Goal: Task Accomplishment & Management: Complete application form

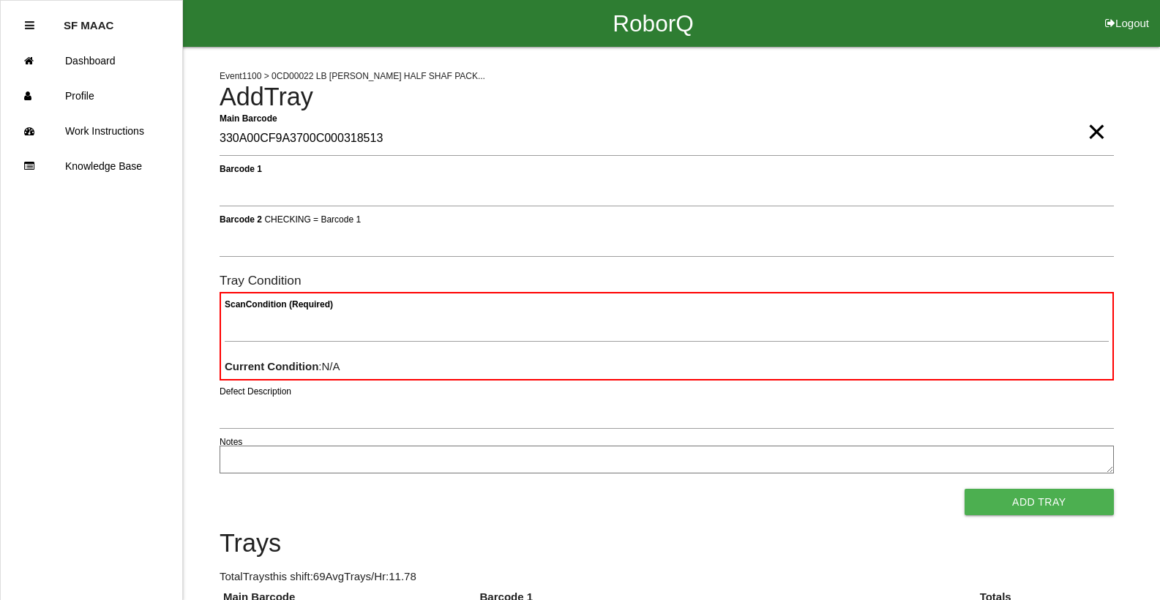
click at [1094, 132] on span "×" at bounding box center [1095, 116] width 19 height 29
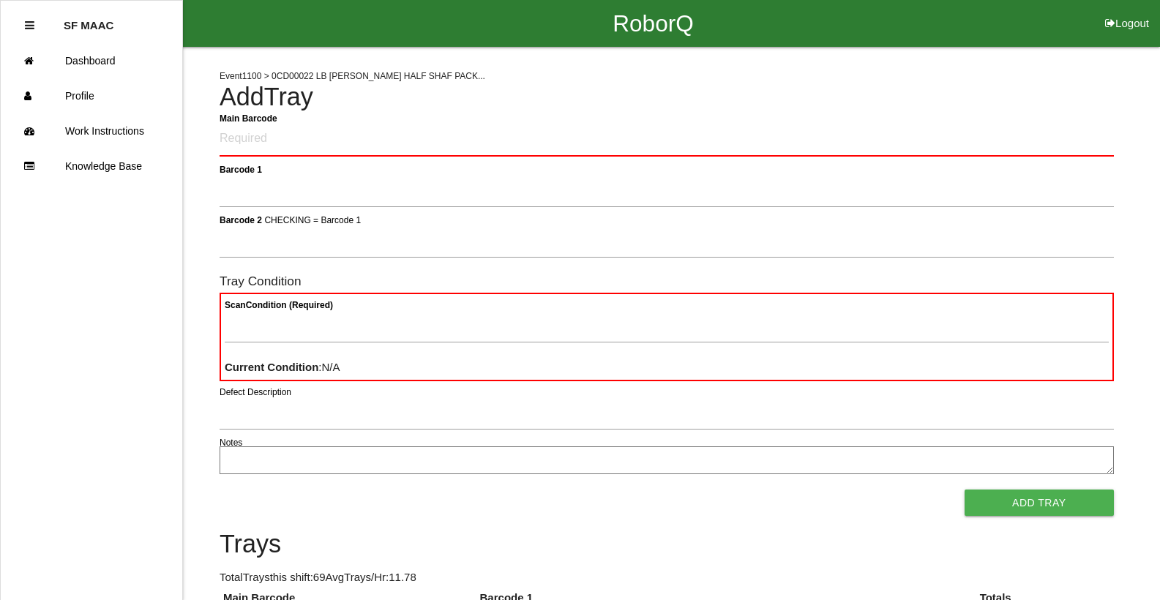
click at [864, 98] on h4 "Add Tray" at bounding box center [666, 97] width 894 height 28
click at [263, 128] on Barcode "Main Barcode" at bounding box center [666, 139] width 894 height 34
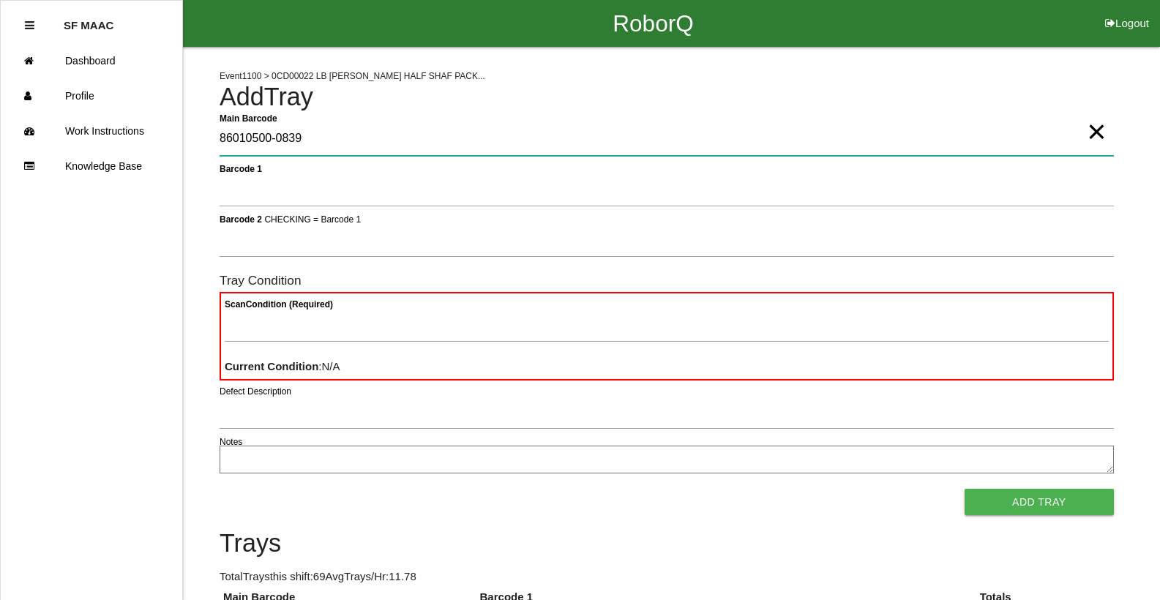
type Barcode "86010500-0839"
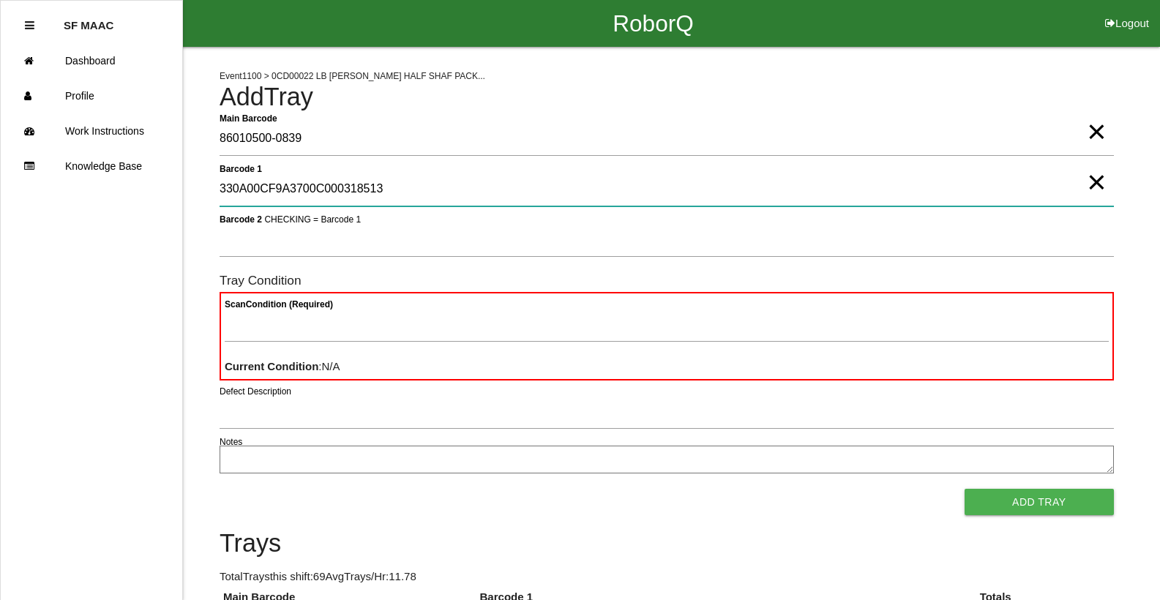
type 1 "330A00CF9A3700C000318513"
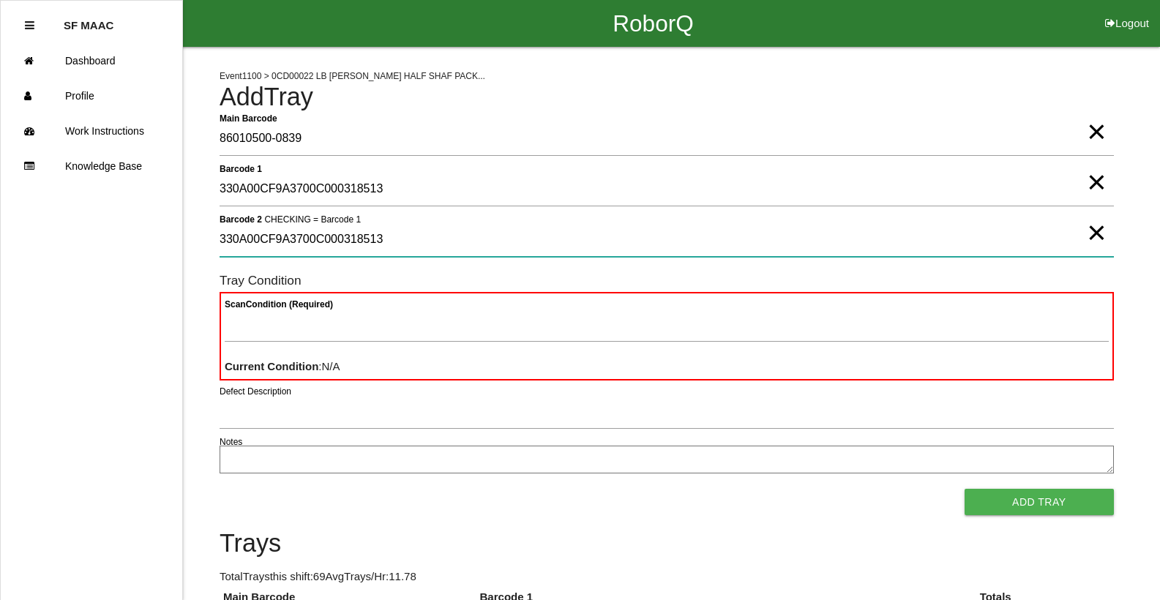
type 2 "330A00CF9A3700C000318513"
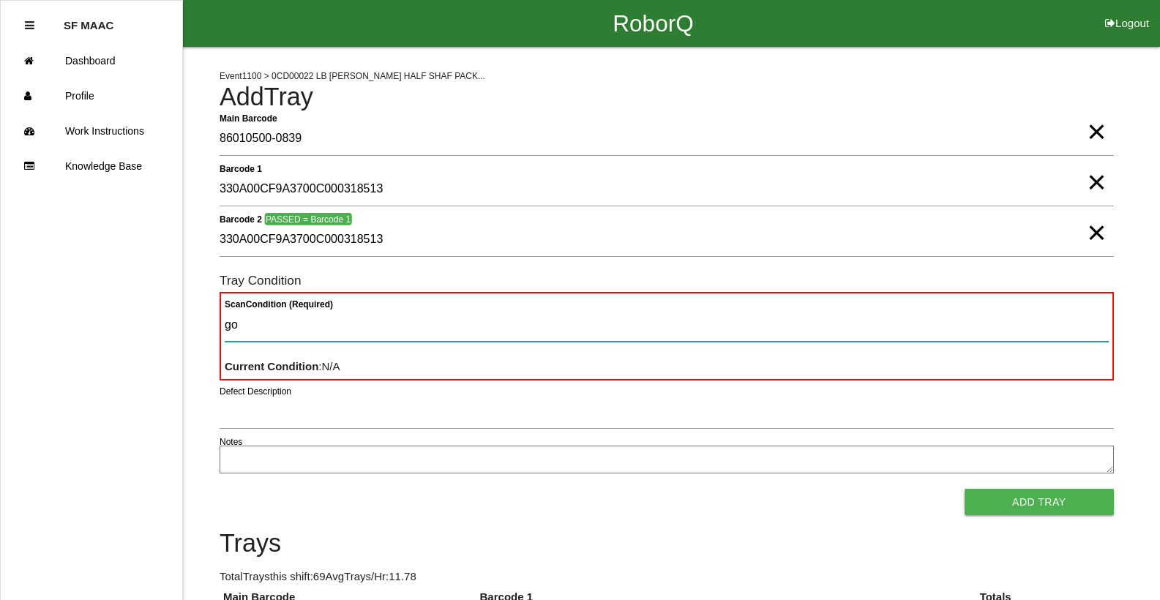
type Condition "goo"
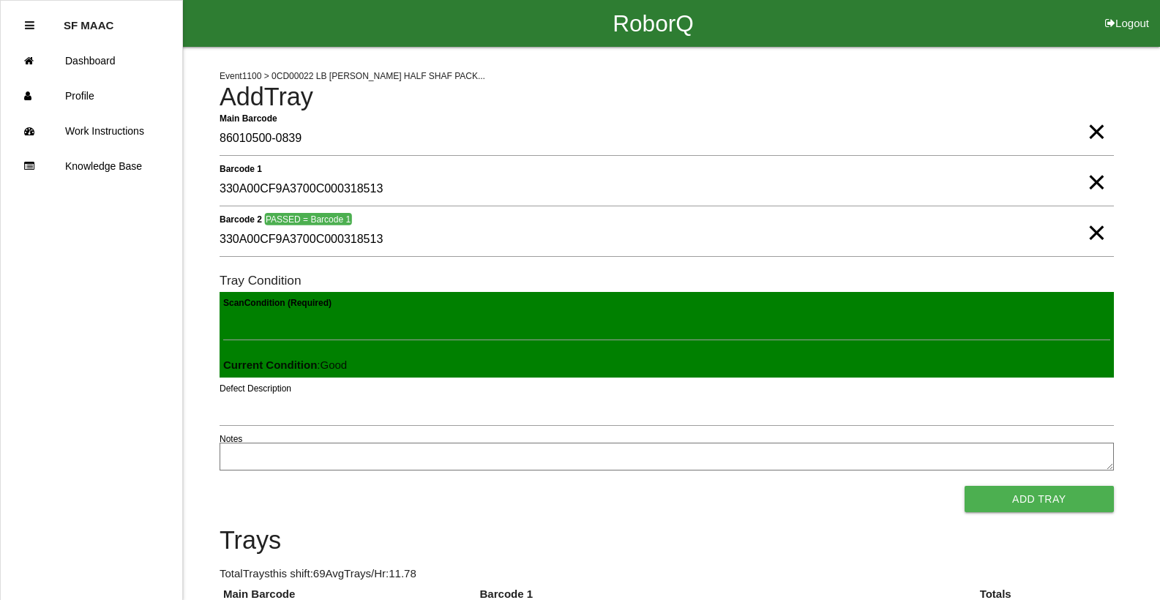
click at [964, 486] on button "Add Tray" at bounding box center [1038, 499] width 149 height 26
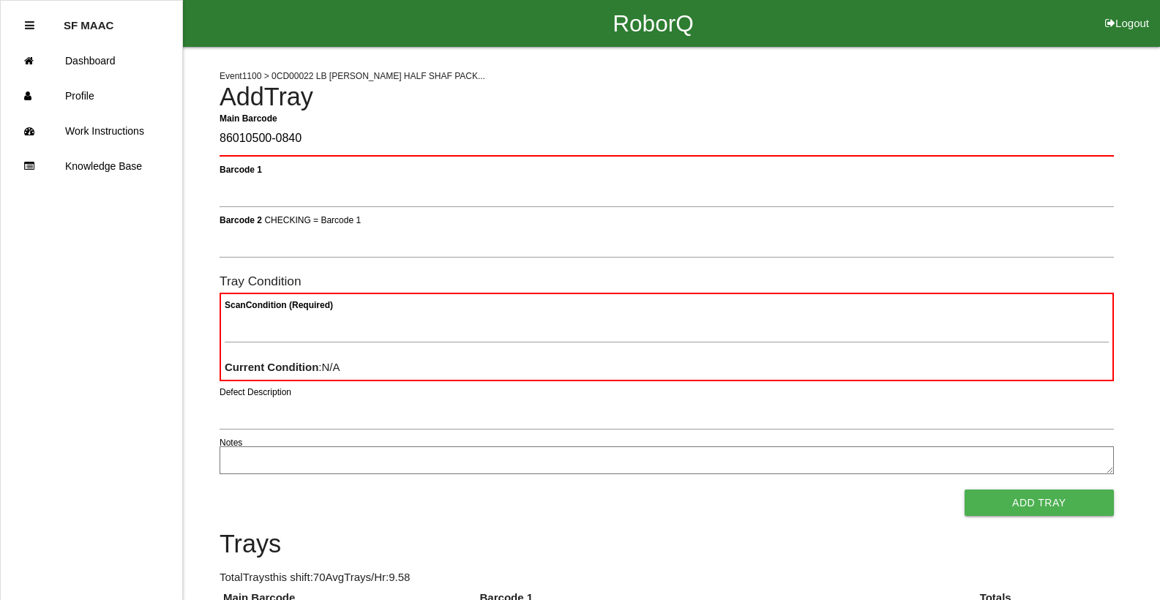
type Barcode "86010500-0840"
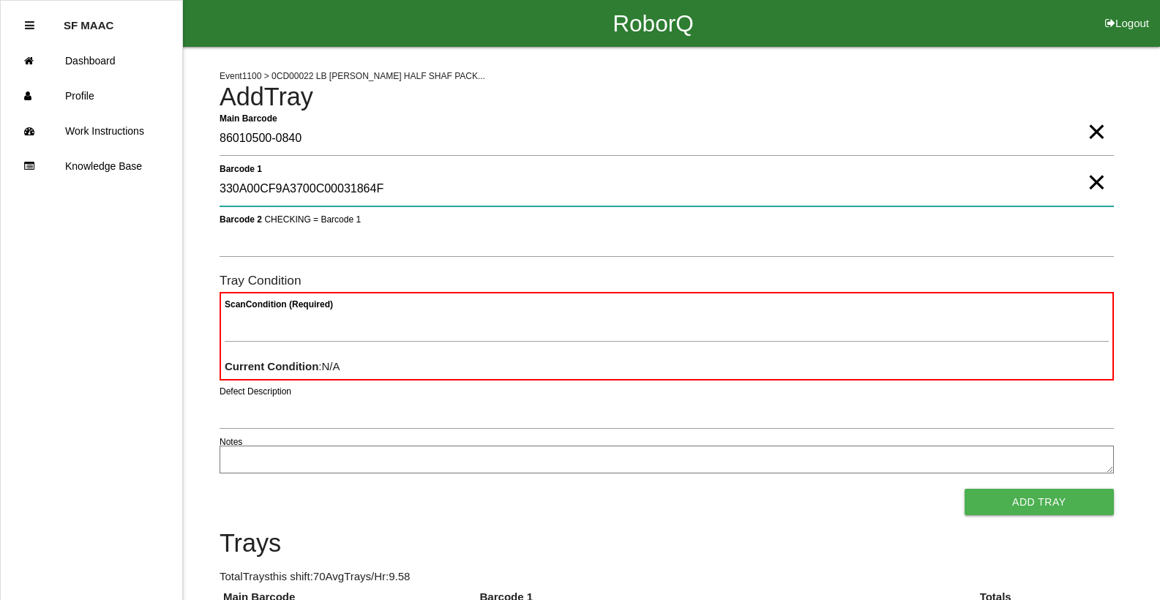
type 1 "330A00CF9A3700C00031864F"
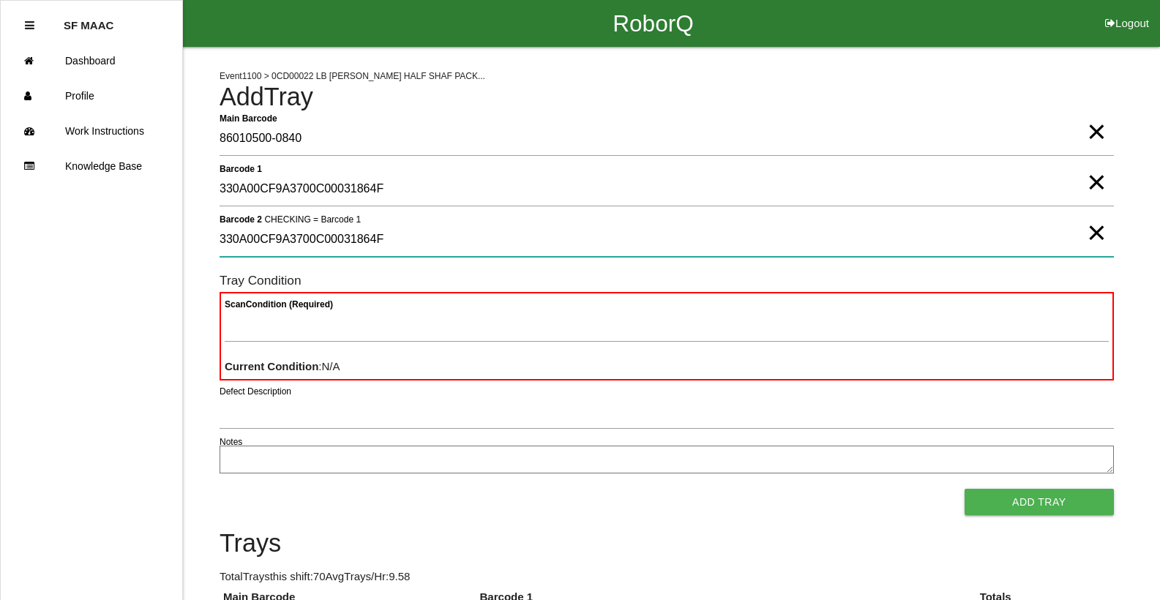
type 2 "330A00CF9A3700C00031864F"
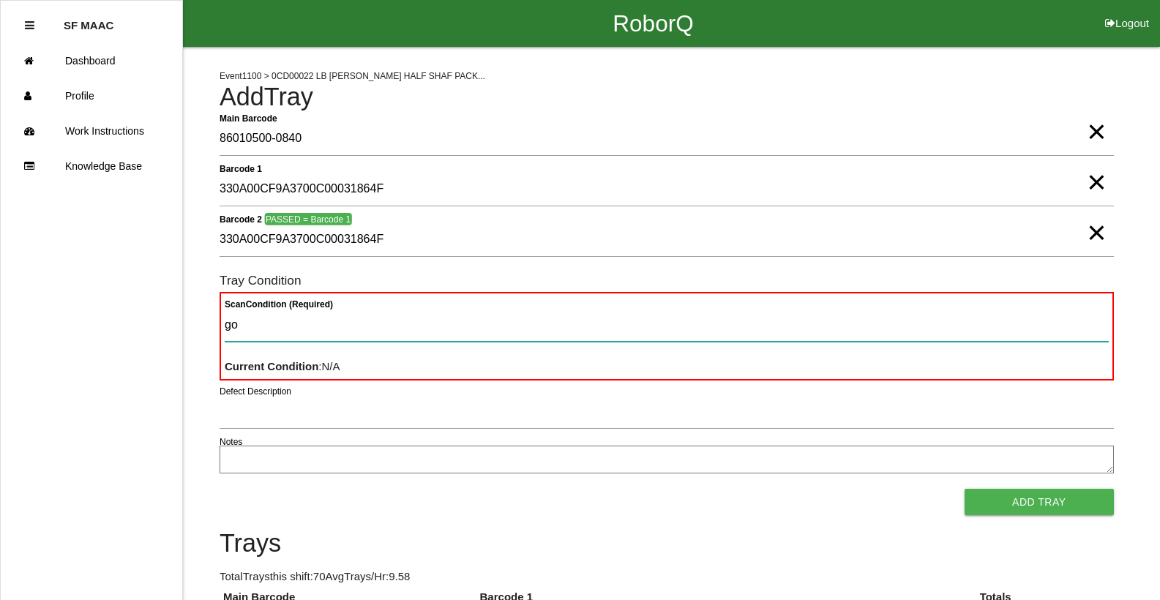
type Condition "goo"
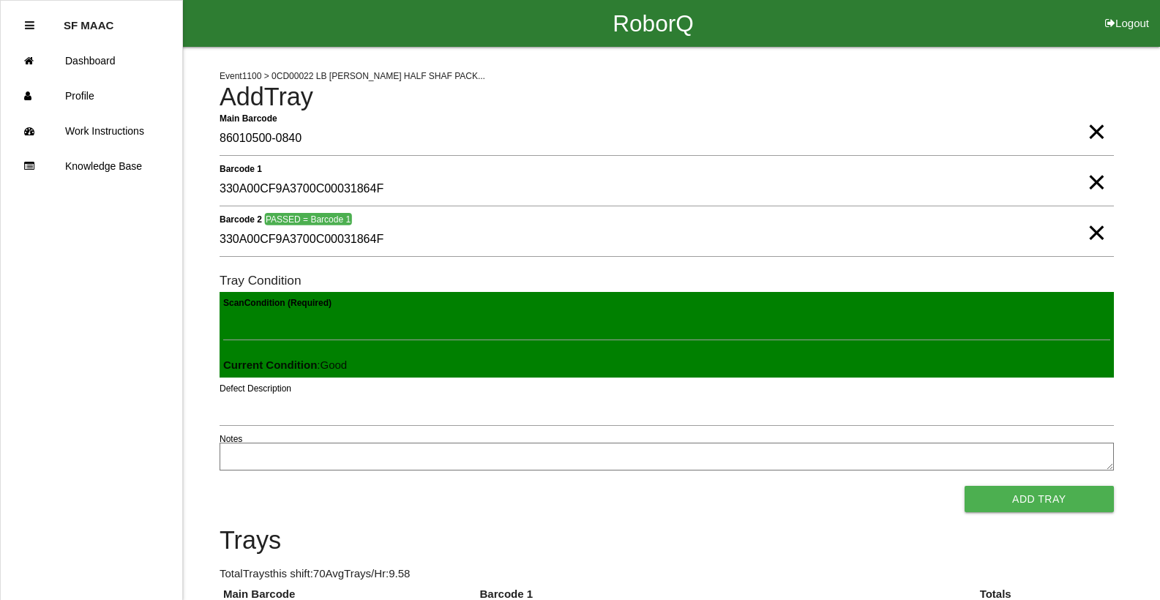
click at [964, 486] on button "Add Tray" at bounding box center [1038, 499] width 149 height 26
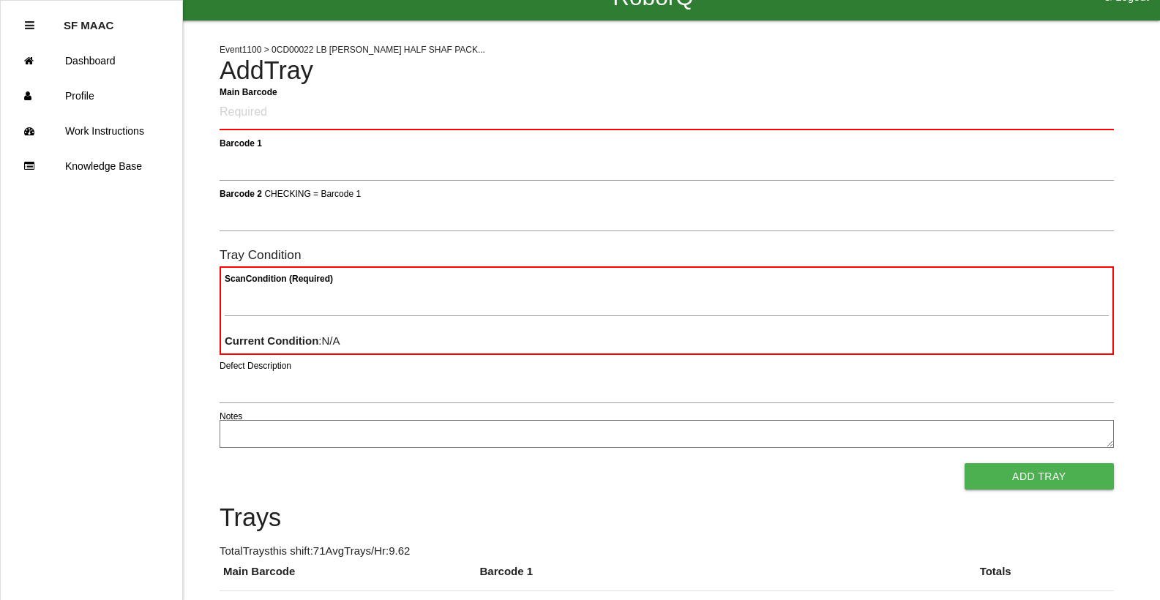
drag, startPoint x: 380, startPoint y: 233, endPoint x: 470, endPoint y: 334, distance: 134.7
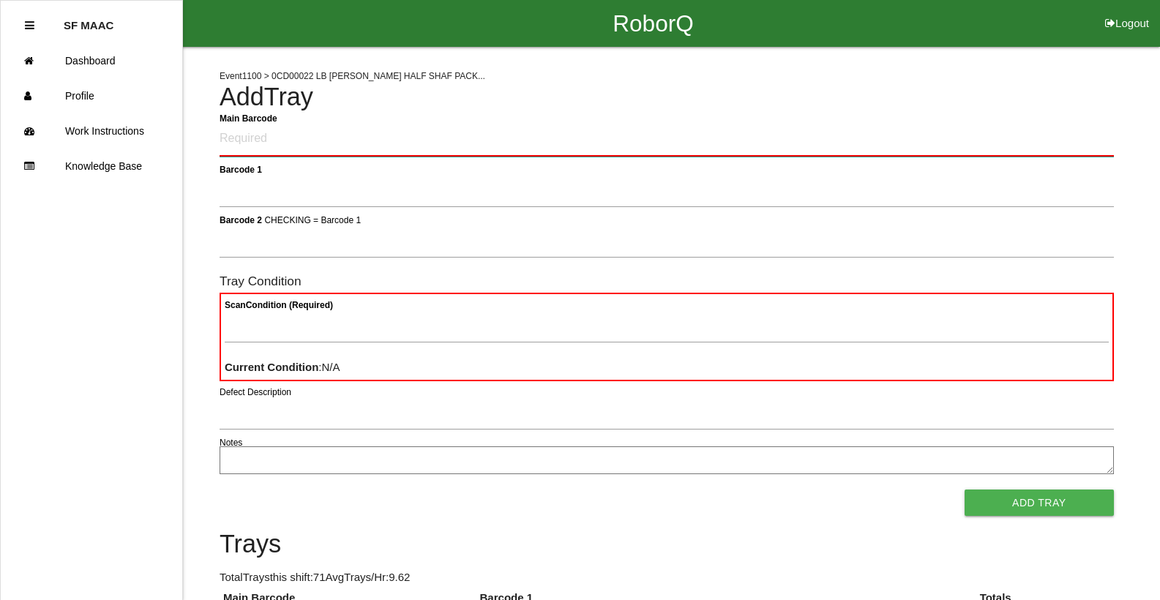
click at [241, 138] on Barcode "Main Barcode" at bounding box center [666, 139] width 894 height 34
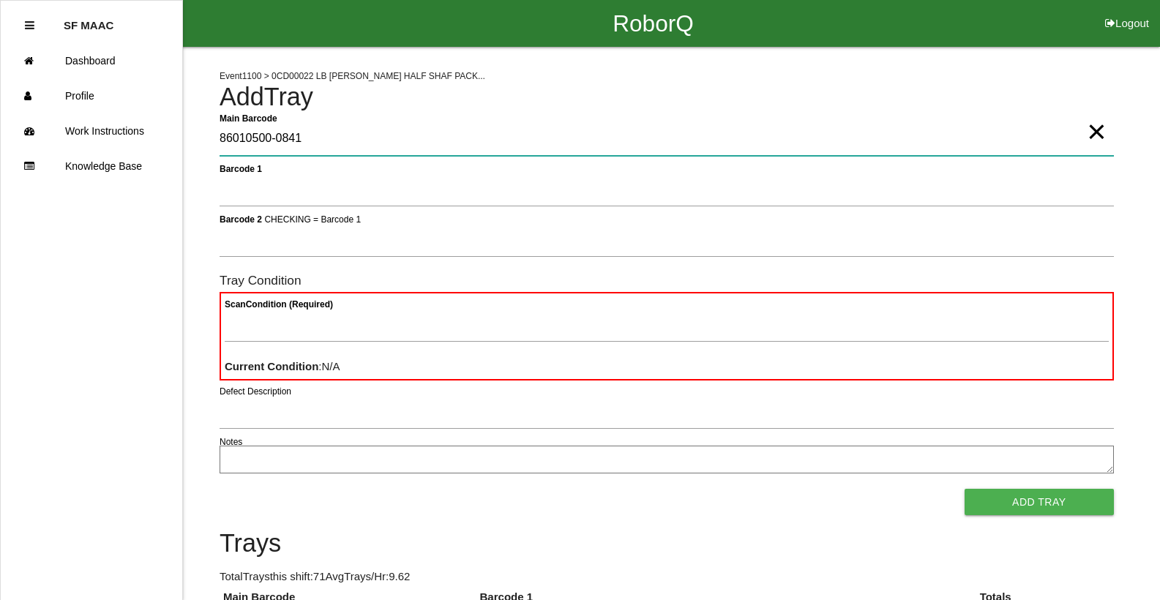
type Barcode "86010500-0841"
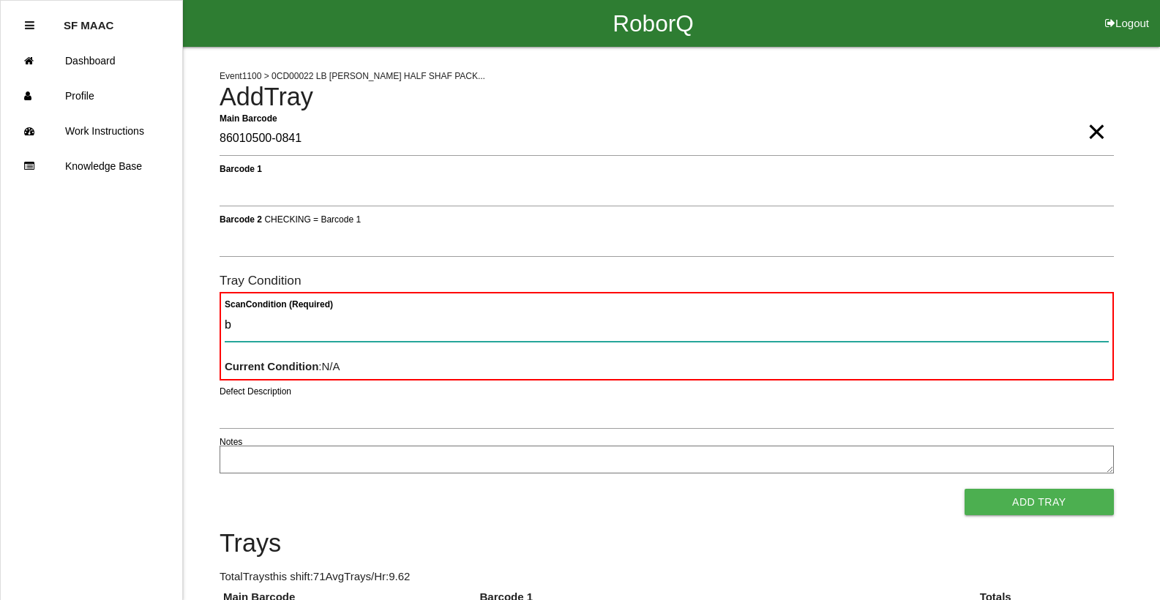
type Condition "ba"
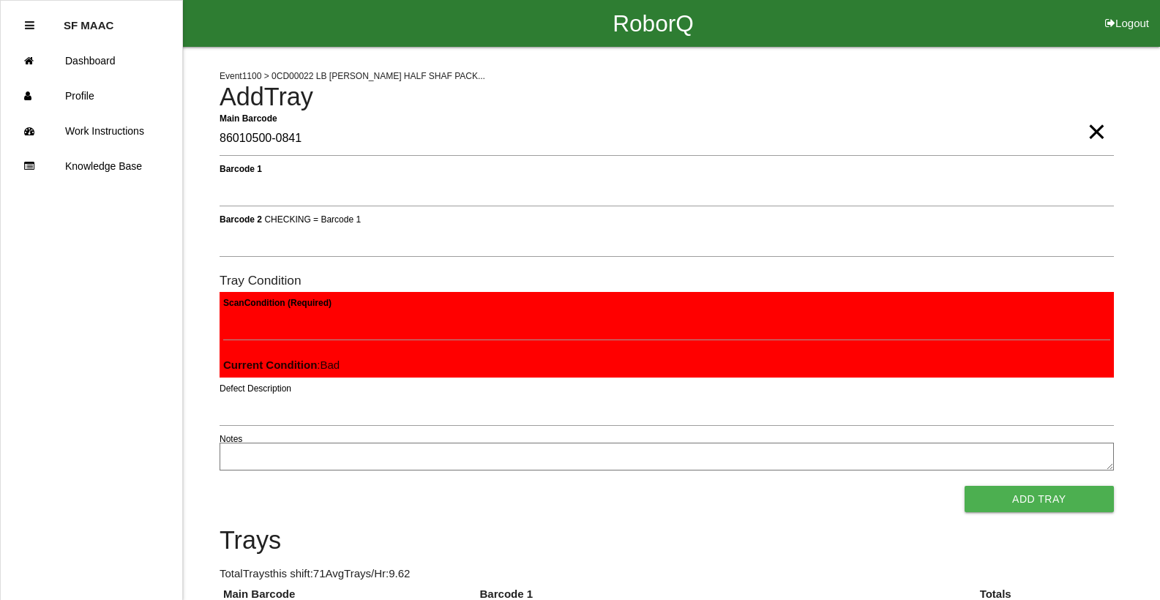
click at [964, 486] on button "Add Tray" at bounding box center [1038, 499] width 149 height 26
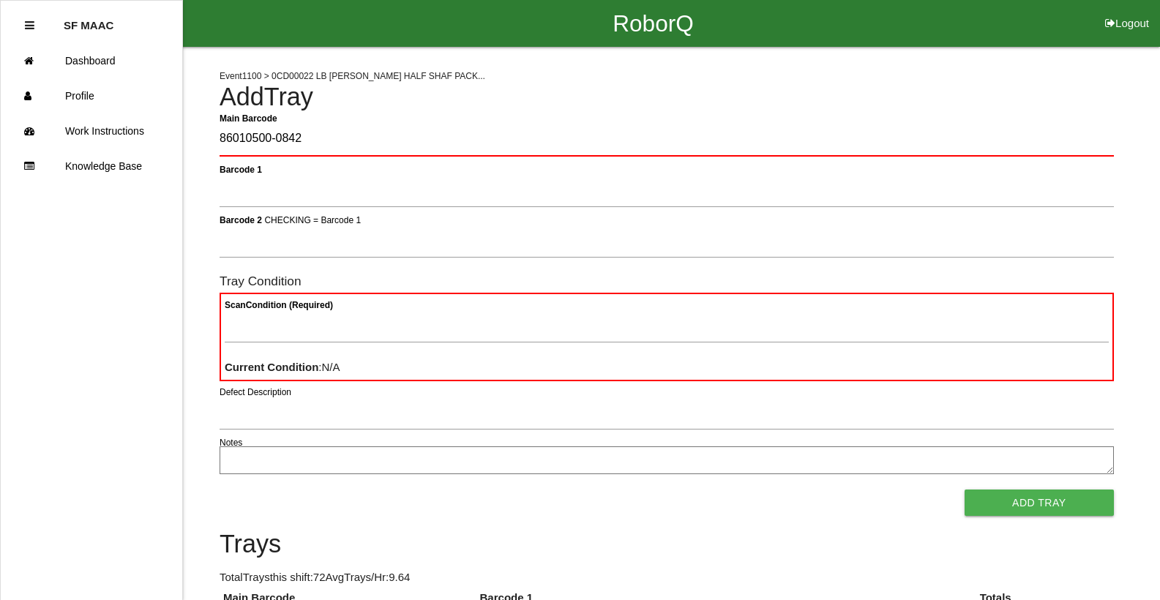
type Barcode "86010500-0842"
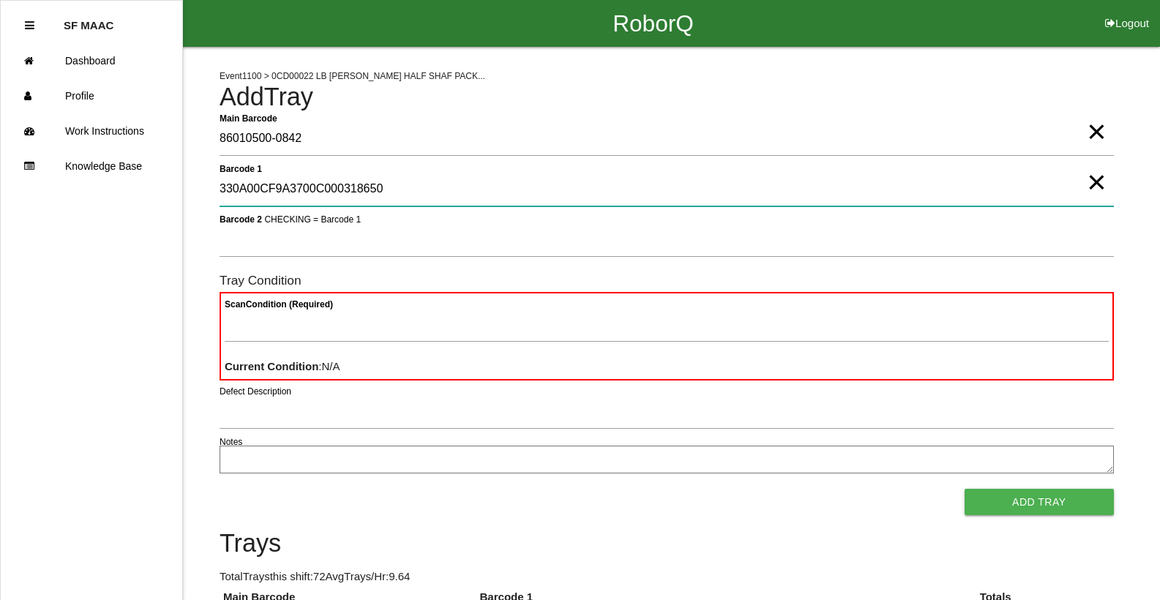
type 1 "330A00CF9A3700C000318650"
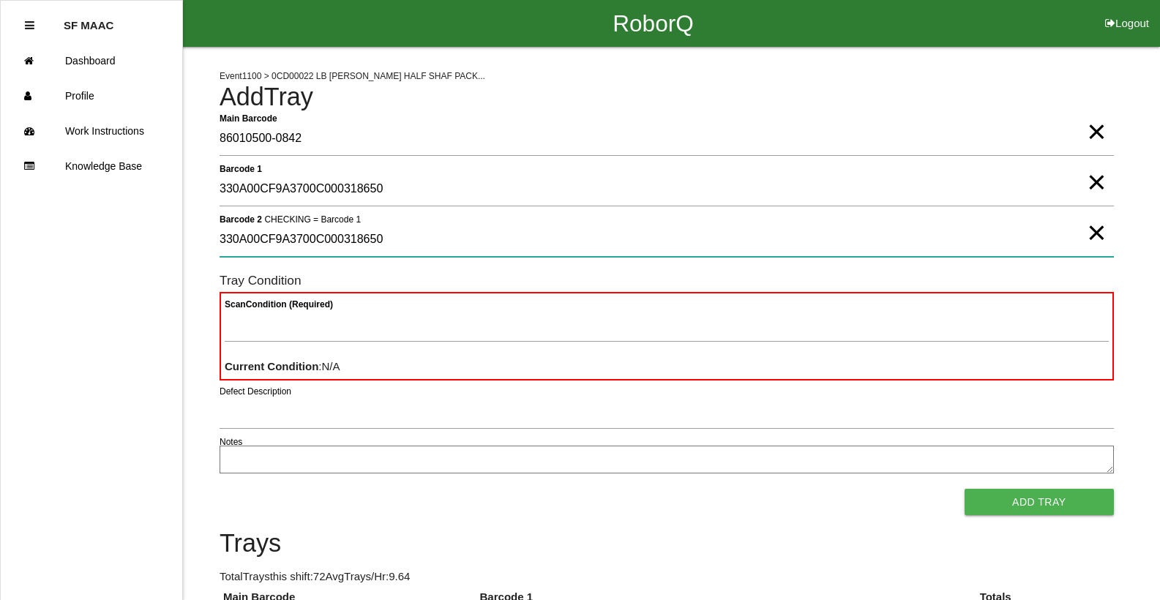
type 2 "330A00CF9A3700C000318650"
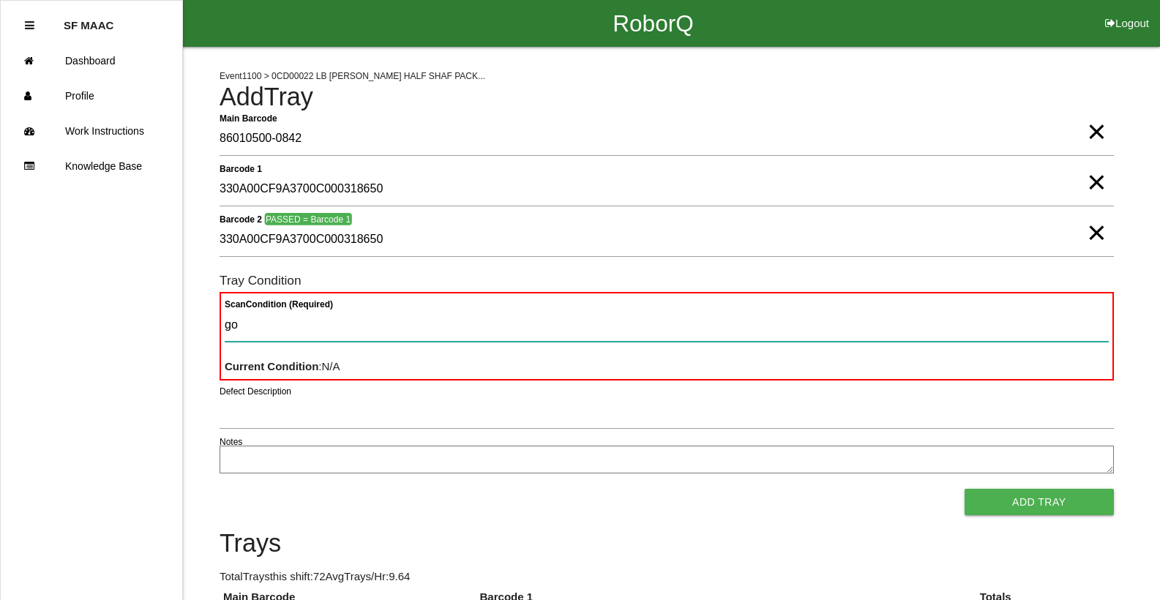
type Condition "goo"
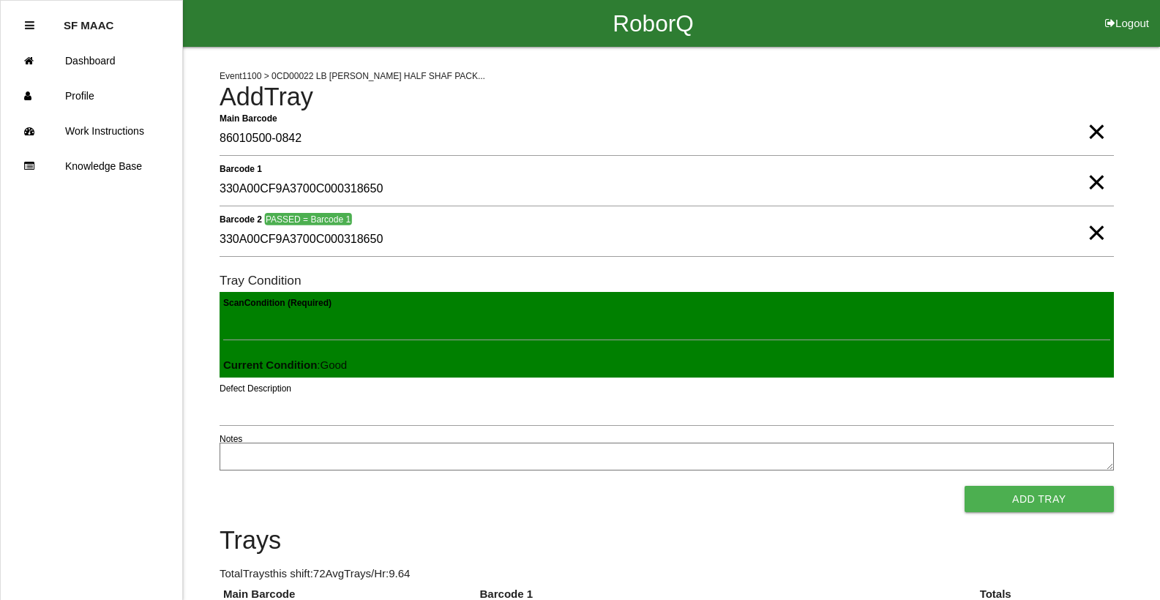
click at [964, 486] on button "Add Tray" at bounding box center [1038, 499] width 149 height 26
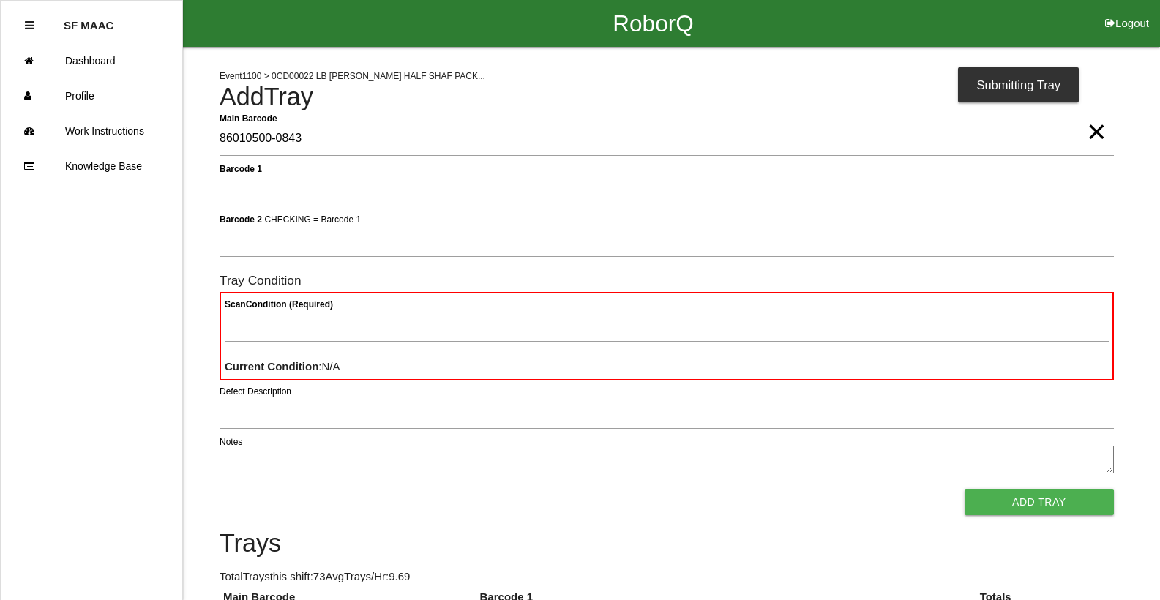
type Barcode "86010500-0843"
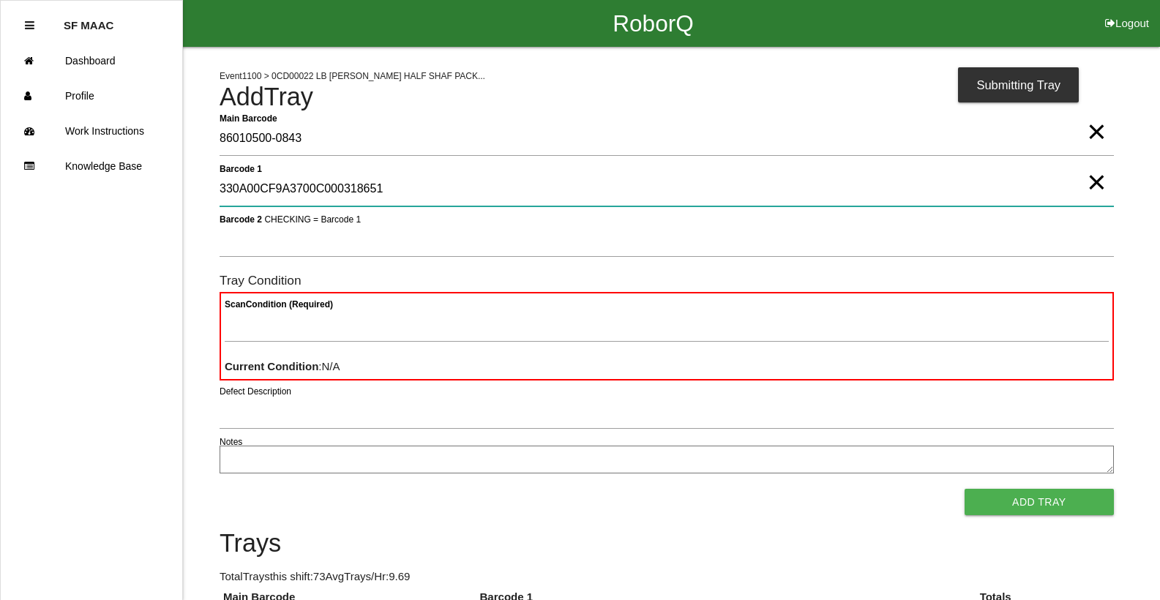
type 1 "330A00CF9A3700C000318651"
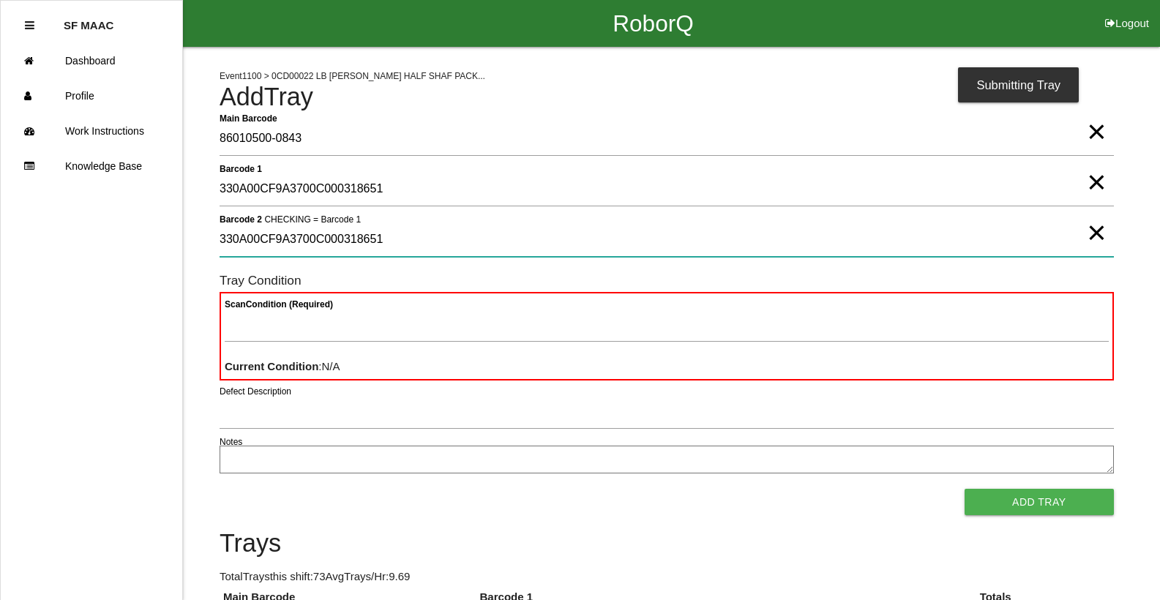
type 2 "330A00CF9A3700C000318651"
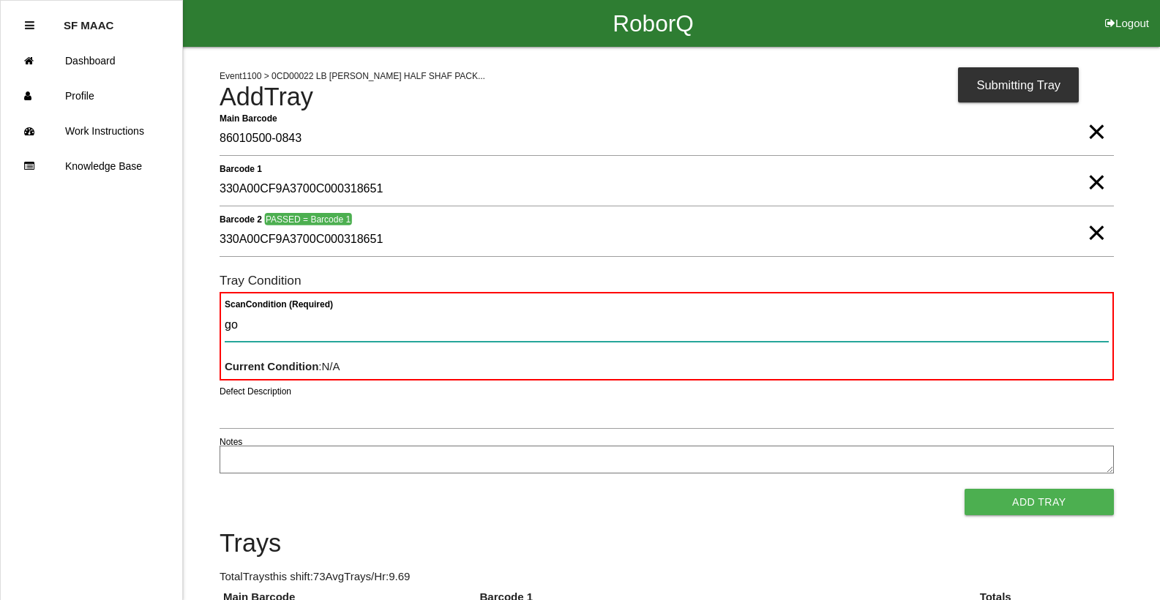
type Condition "goo"
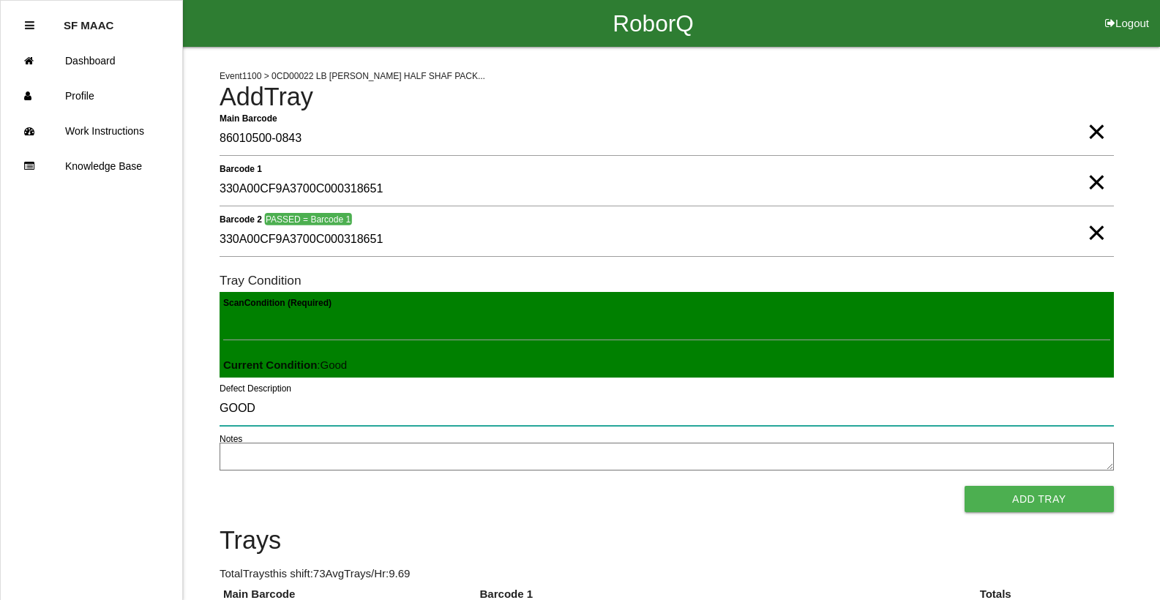
type input "GOOD"
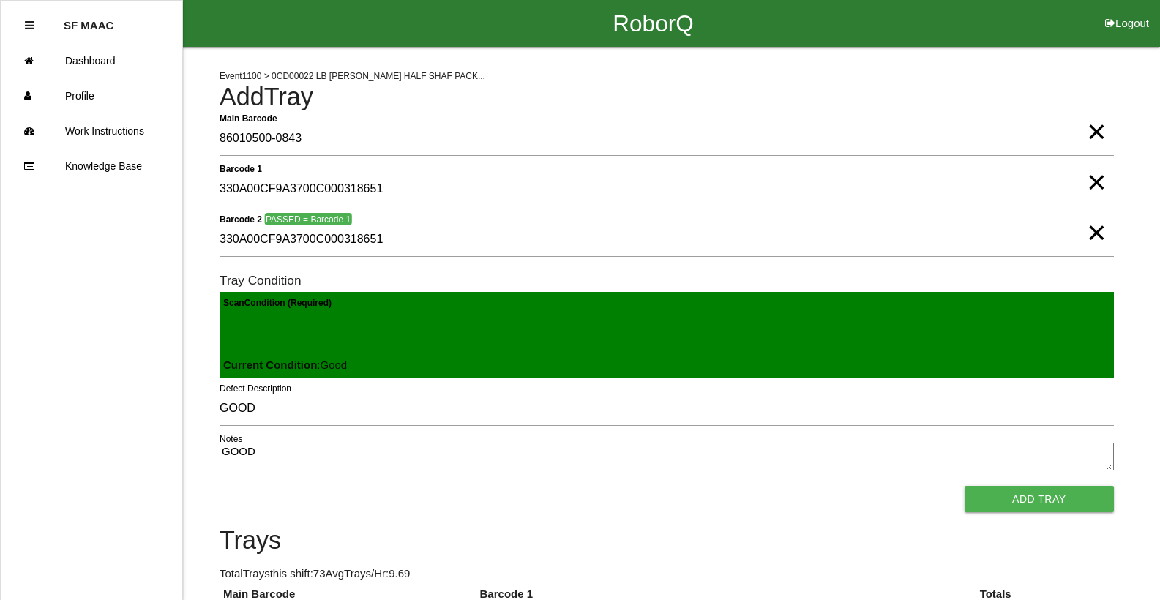
type textarea "GOOD"
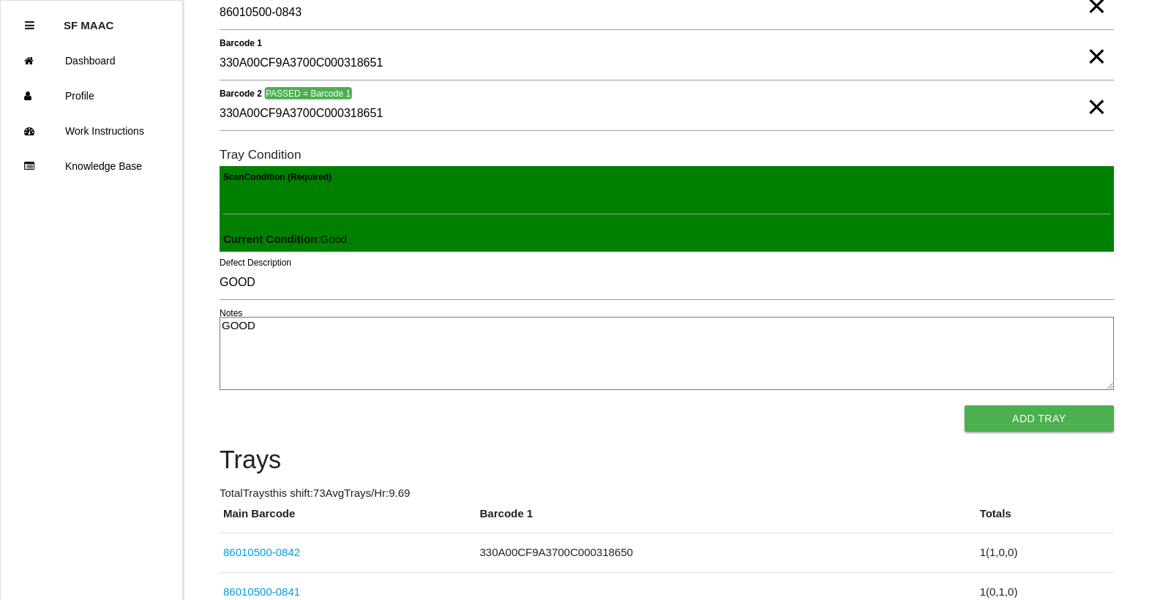
scroll to position [121, 0]
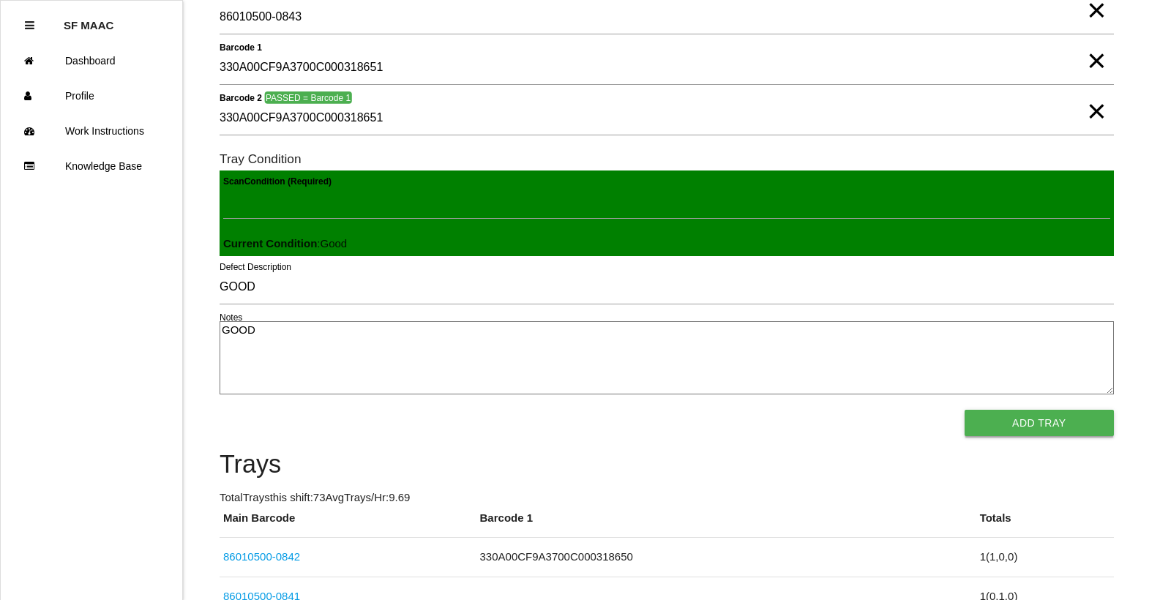
click at [1053, 422] on button "Add Tray" at bounding box center [1038, 423] width 149 height 26
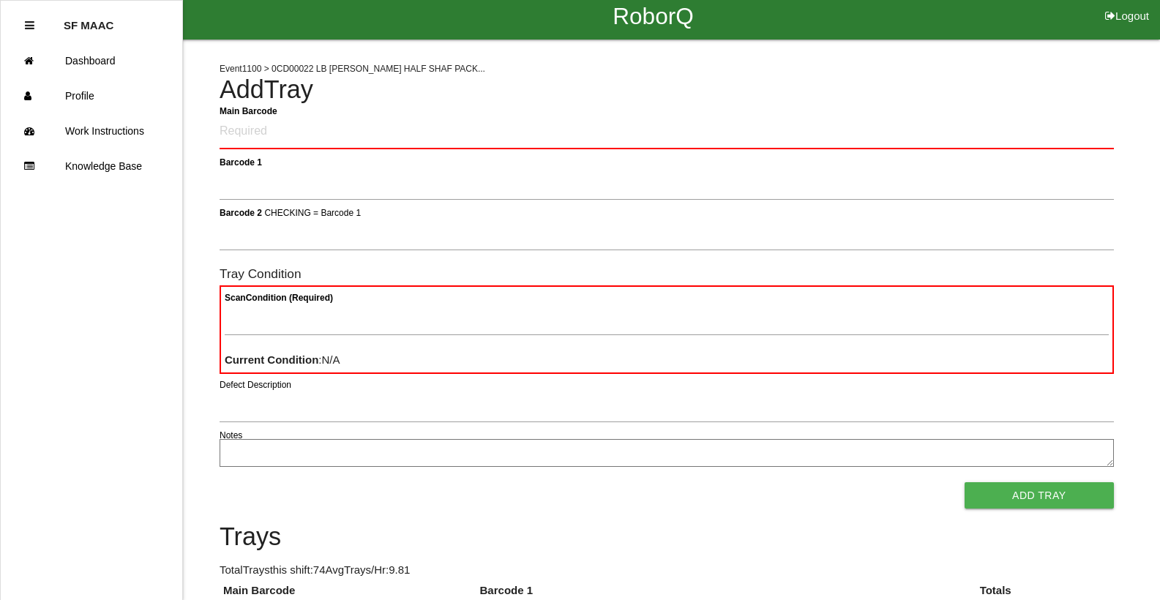
scroll to position [0, 0]
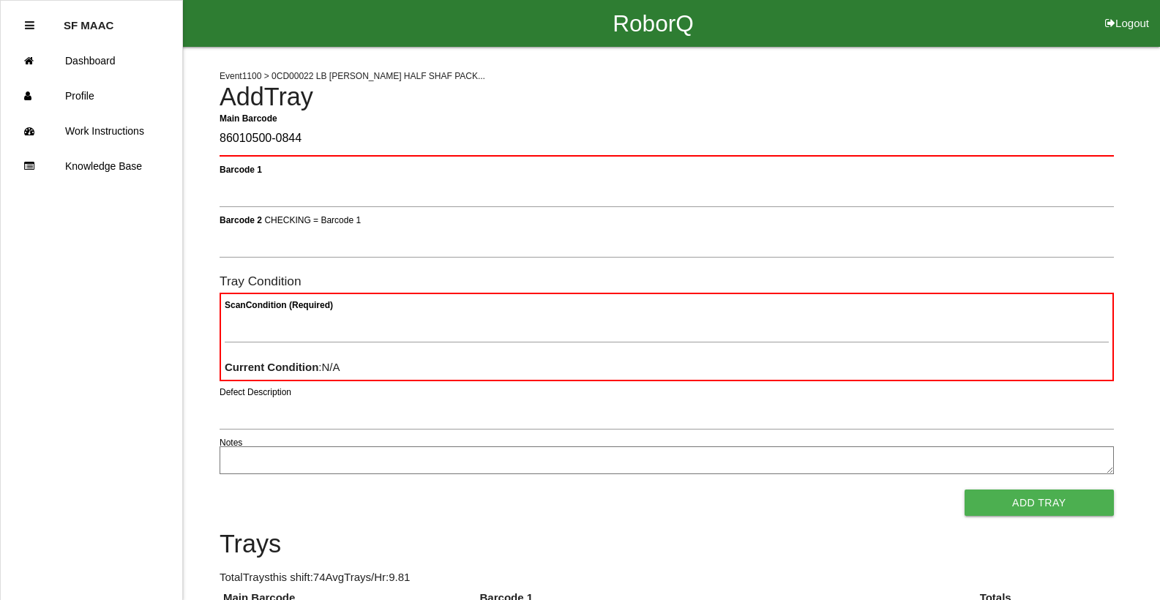
type Barcode "86010500-0844"
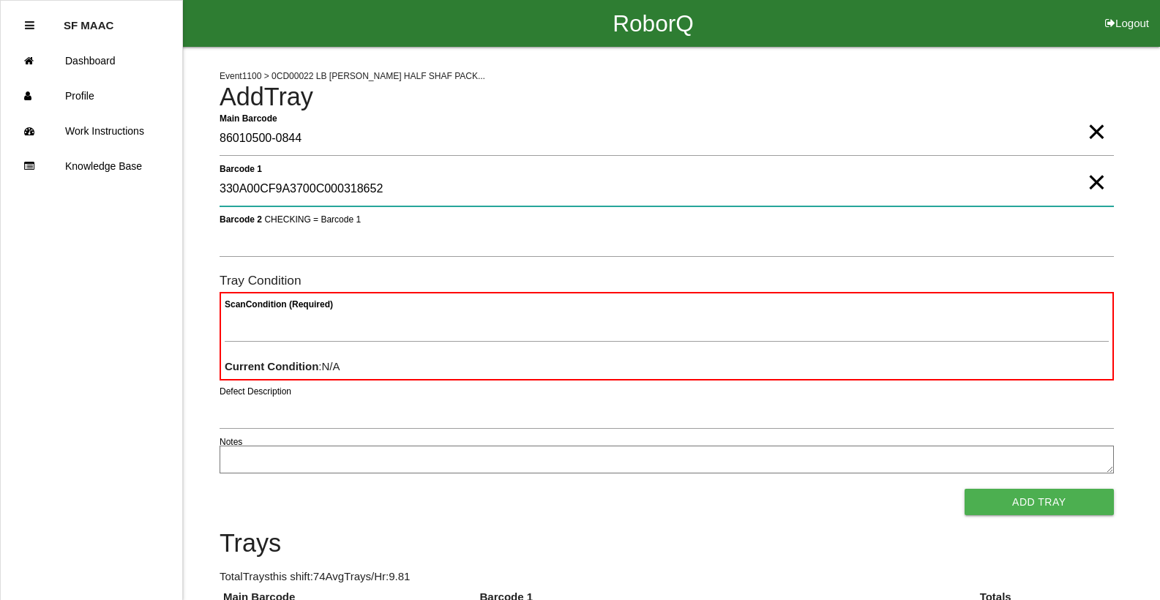
type 1 "330A00CF9A3700C000318652"
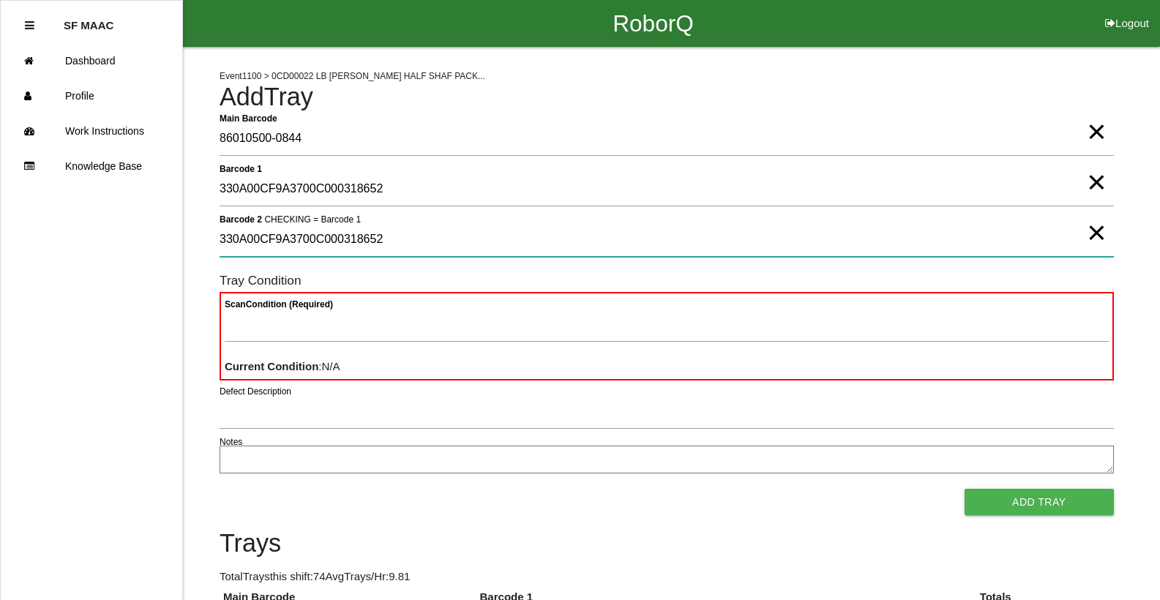
type 2 "330A00CF9A3700C000318652"
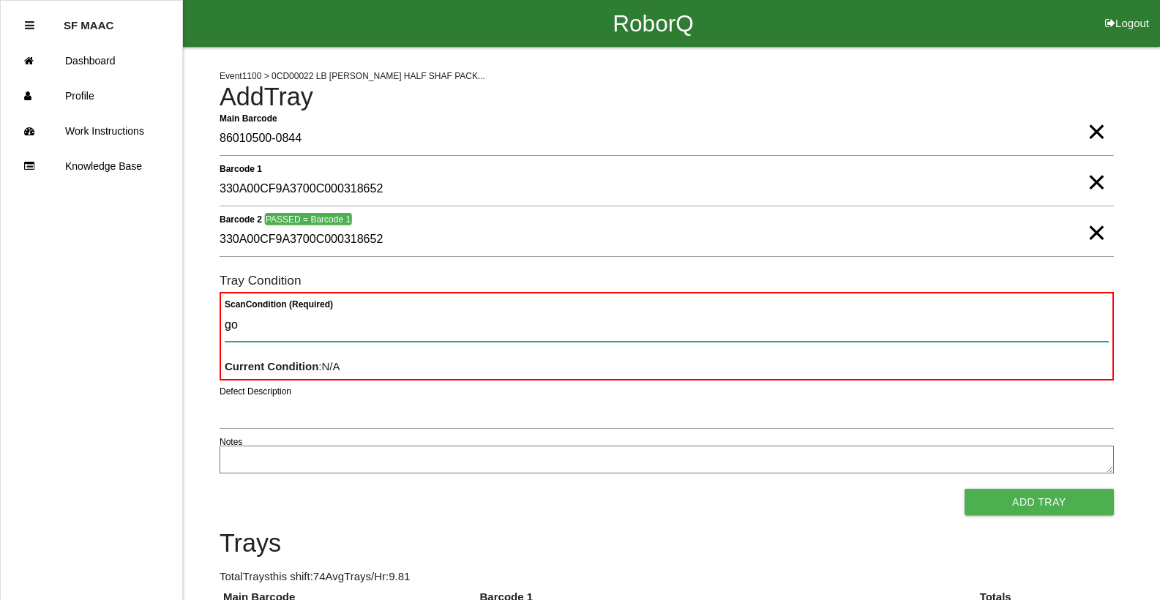
type Condition "goo"
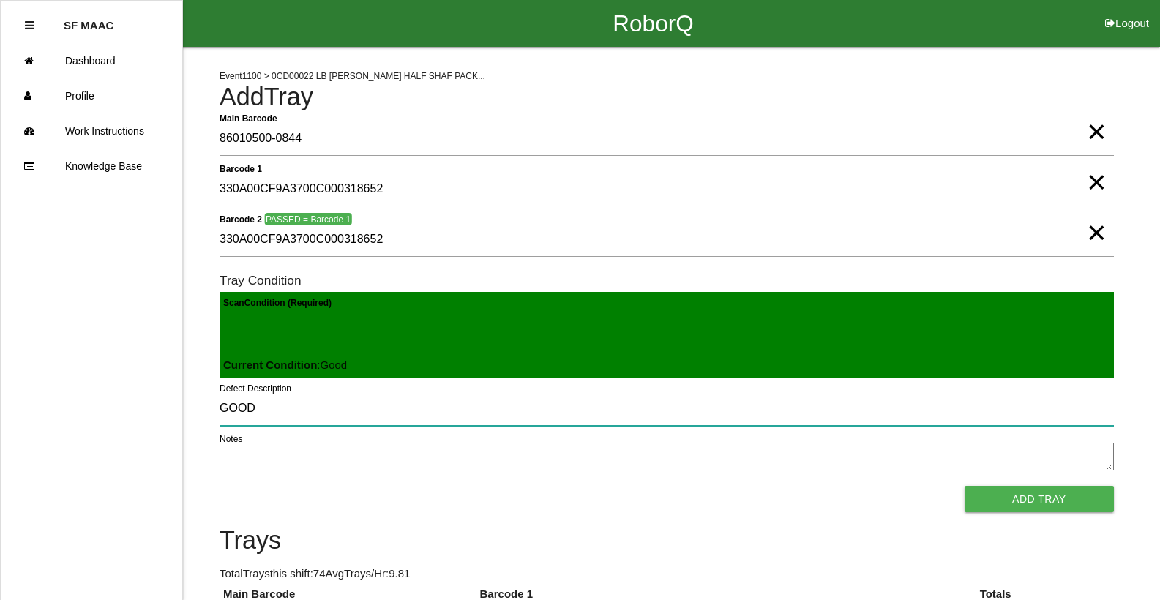
type input "GOOD"
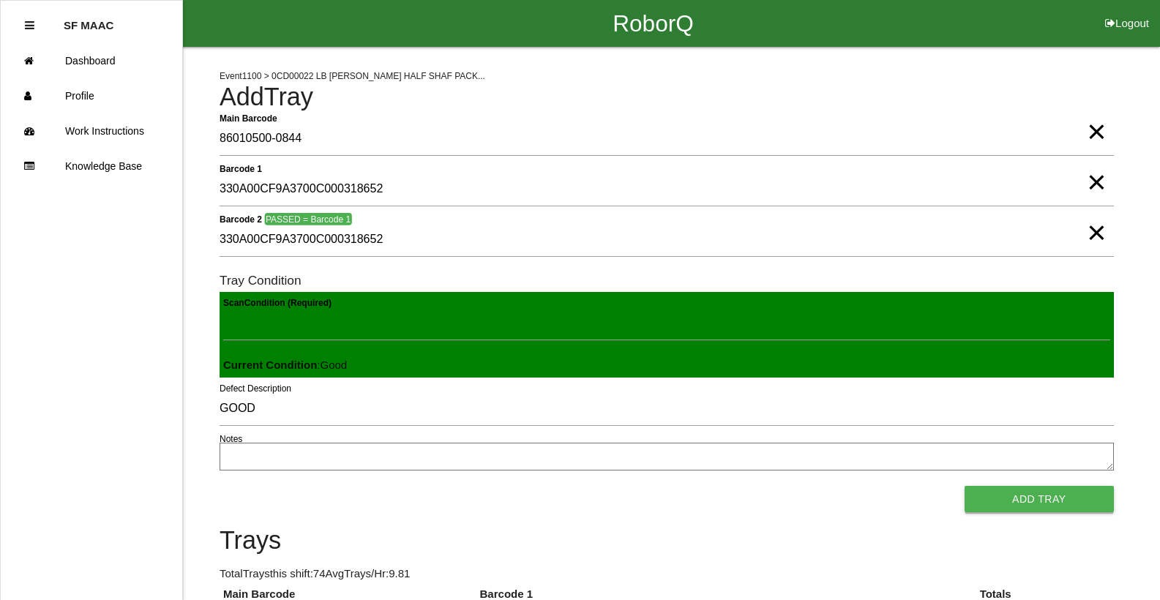
click at [1061, 491] on button "Add Tray" at bounding box center [1038, 499] width 149 height 26
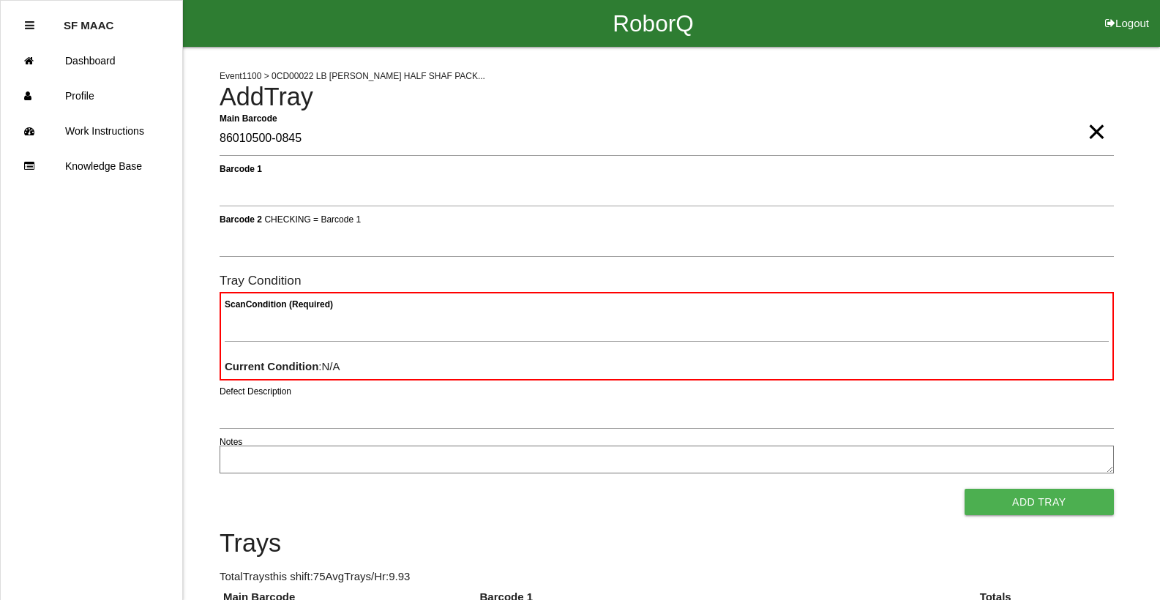
type Barcode "86010500-0845"
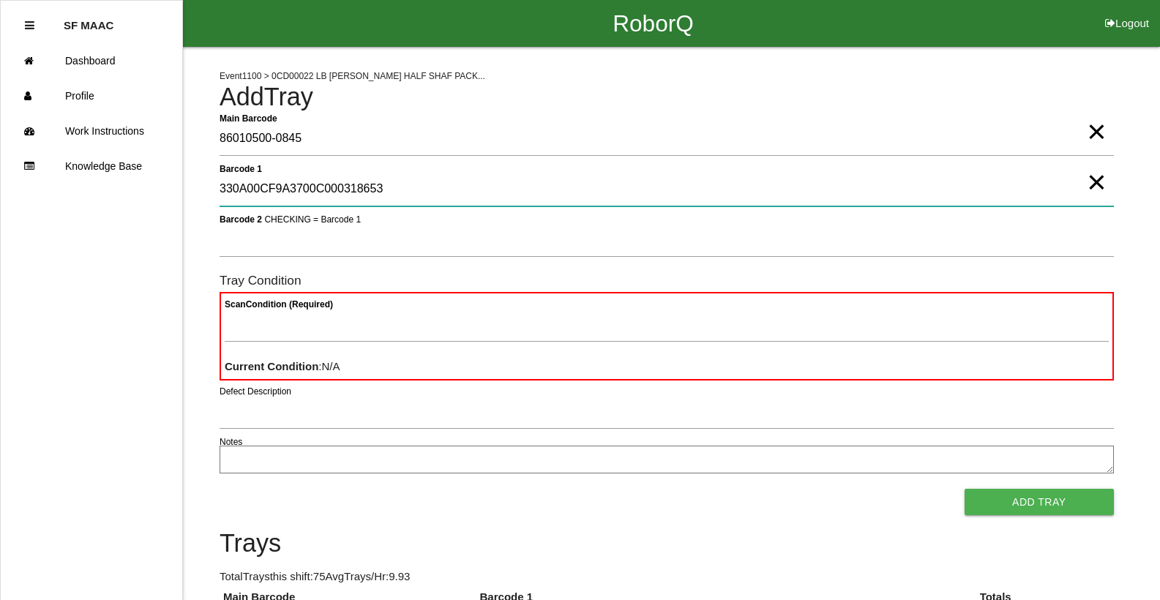
type 1 "330A00CF9A3700C000318653"
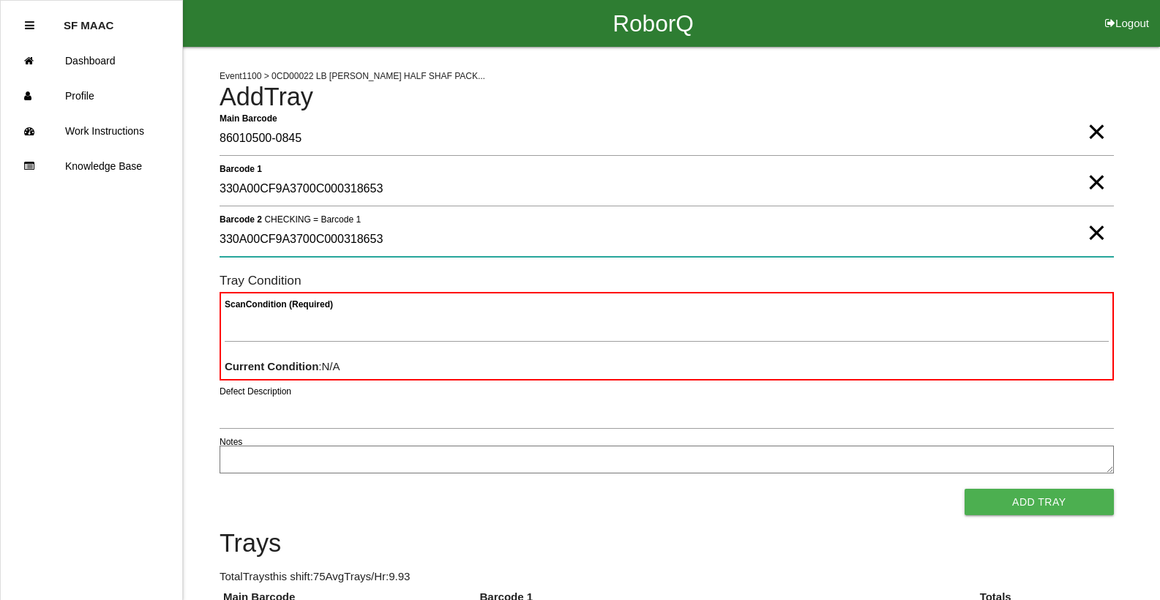
type 2 "330A00CF9A3700C000318653"
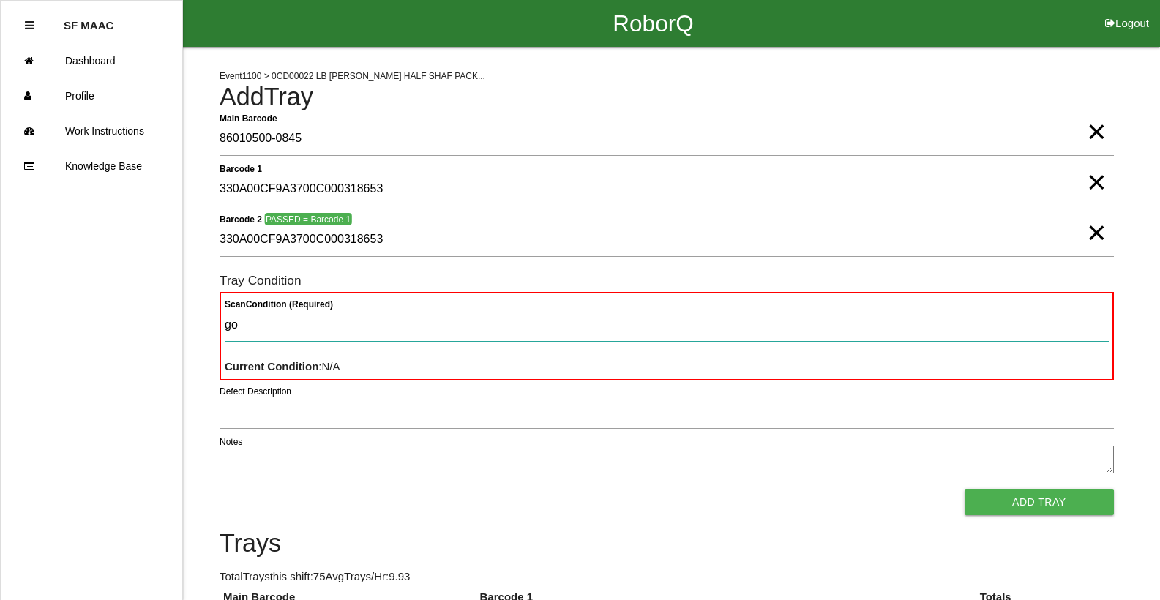
type Condition "goo"
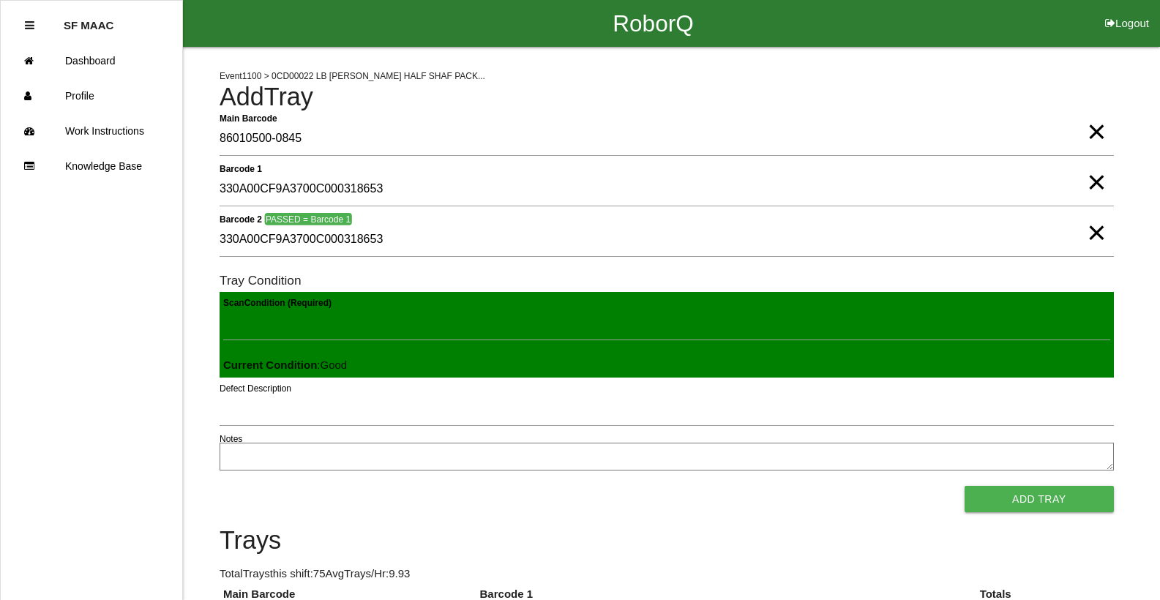
click at [964, 486] on button "Add Tray" at bounding box center [1038, 499] width 149 height 26
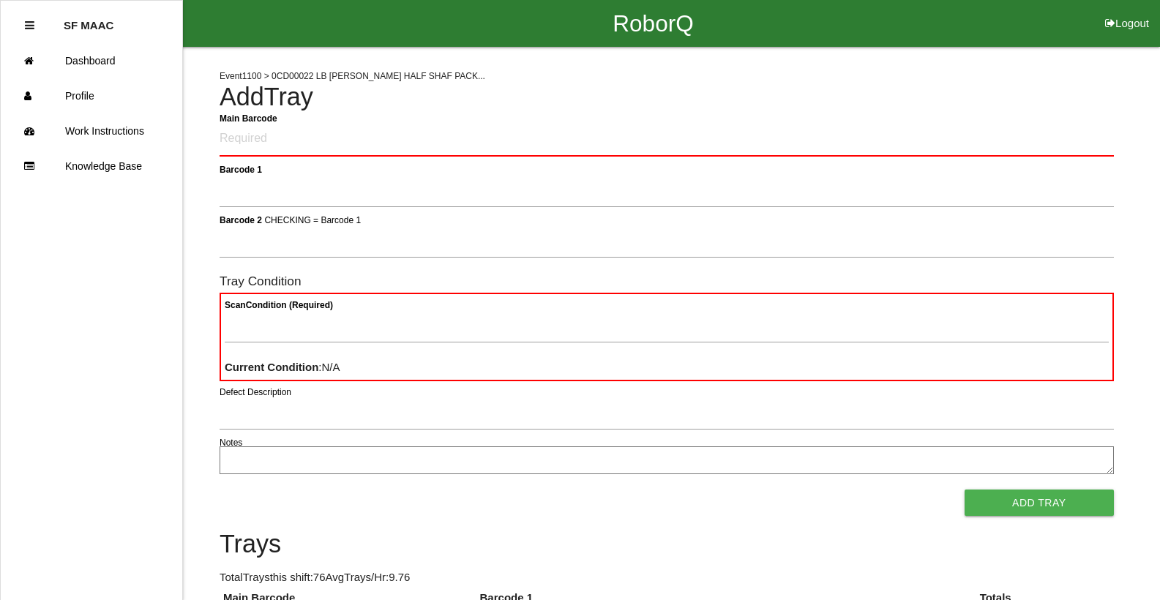
click at [964, 489] on button "Add Tray" at bounding box center [1038, 502] width 149 height 26
